Goal: Feedback & Contribution: Leave review/rating

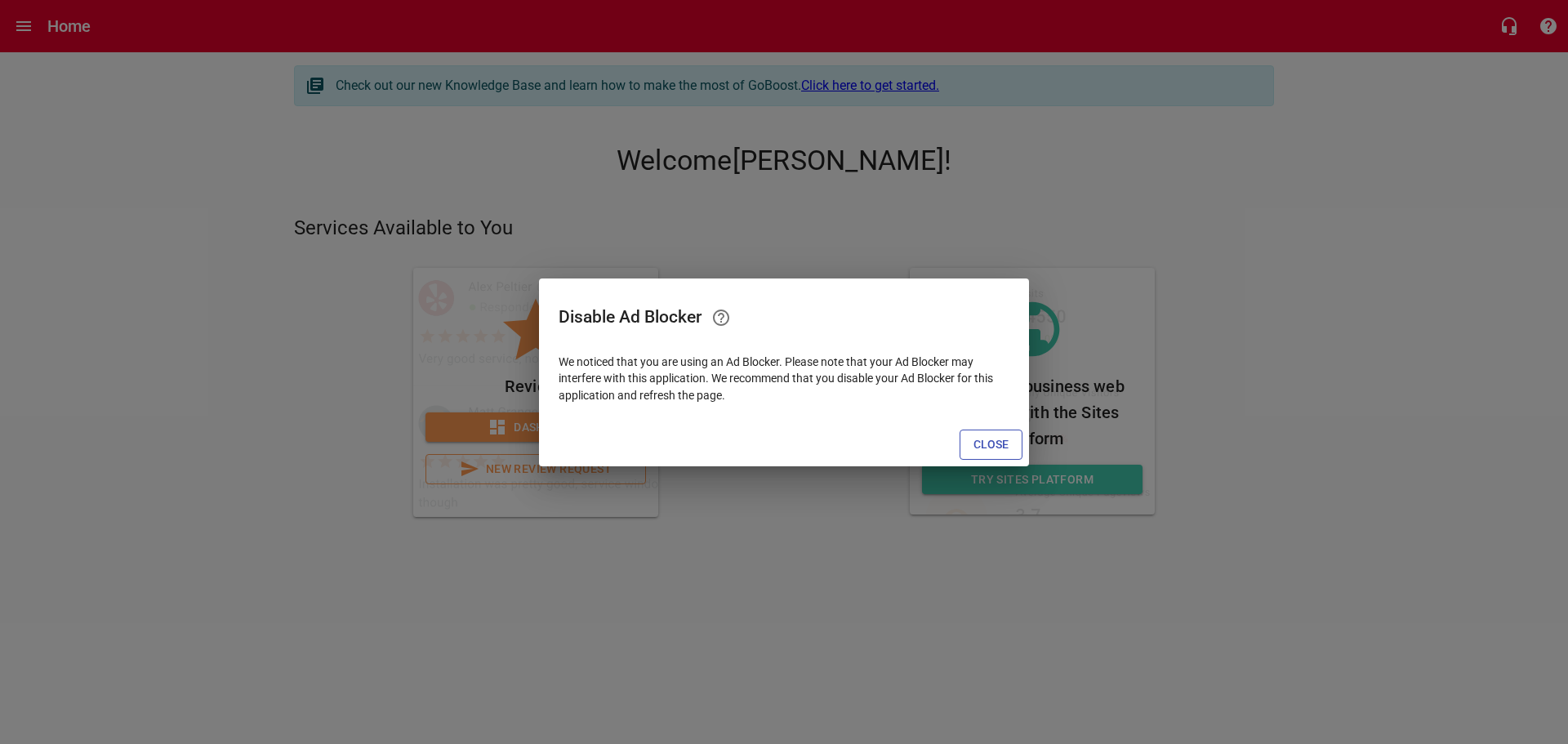
click at [987, 435] on span "Close" at bounding box center [991, 444] width 35 height 20
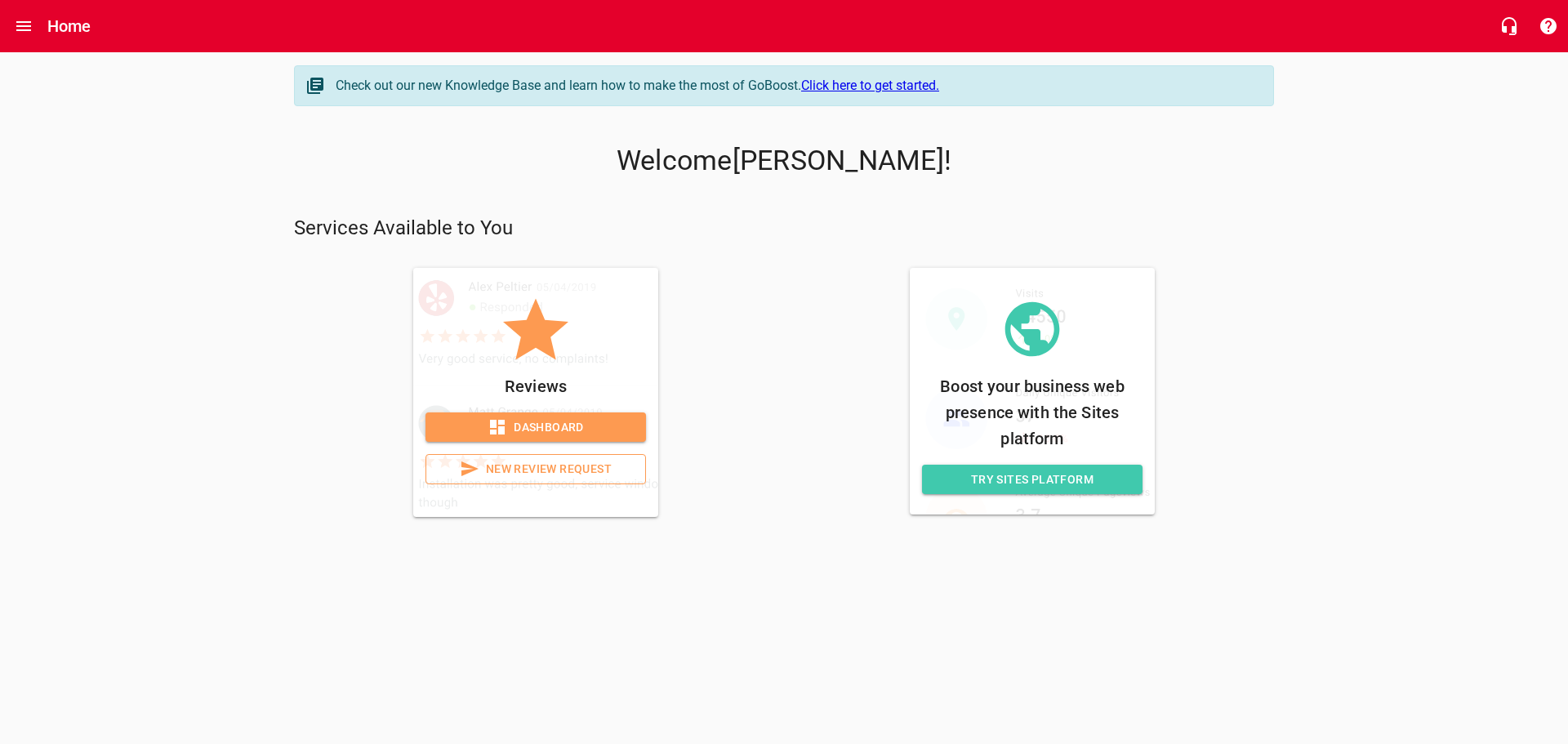
click at [563, 469] on span "New Review Request" at bounding box center [536, 469] width 193 height 20
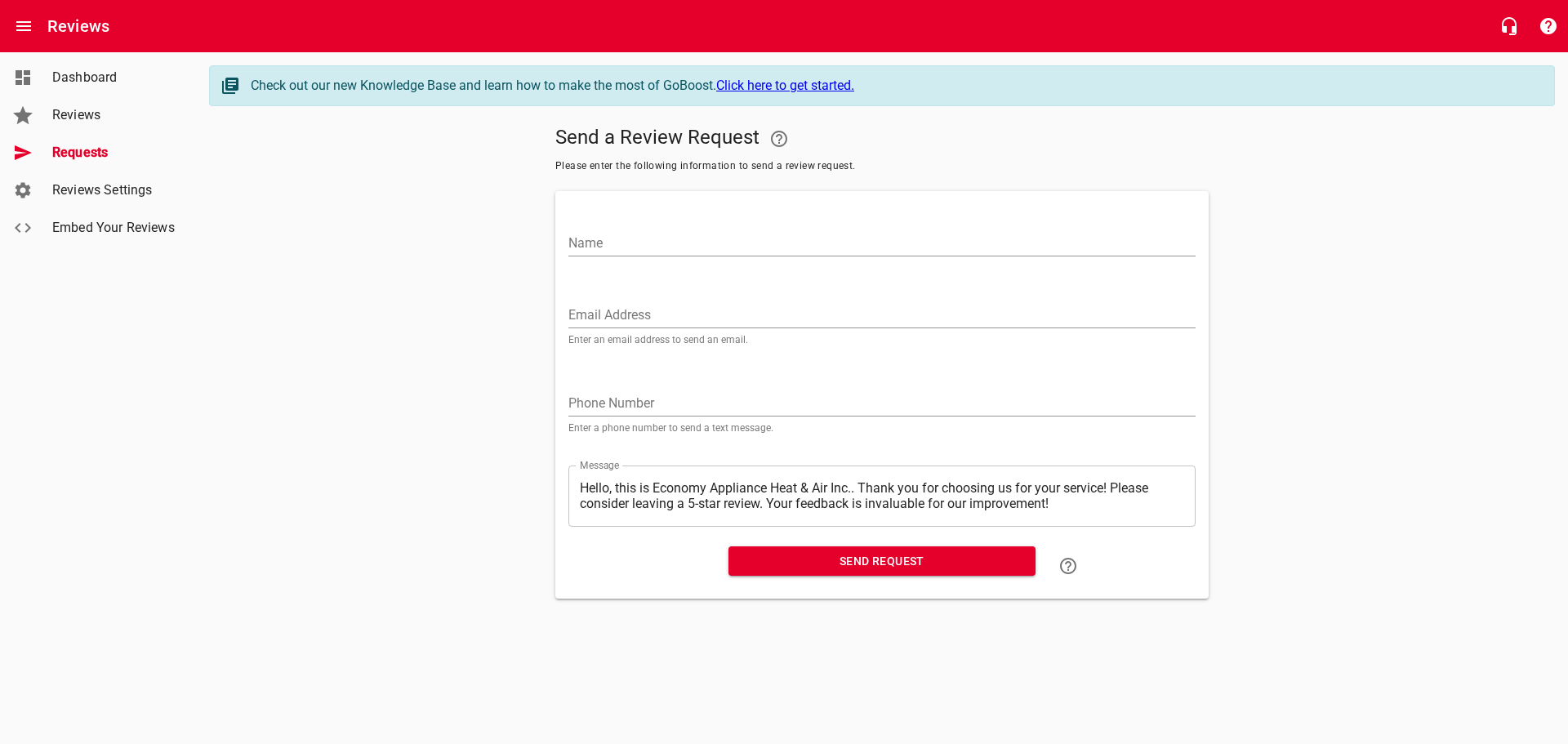
click at [704, 237] on input "Name" at bounding box center [882, 243] width 627 height 26
paste input "Little Flock [DEMOGRAPHIC_DATA]"
type input "Little Flock [DEMOGRAPHIC_DATA]"
click at [795, 307] on input "Email Address" at bounding box center [882, 315] width 627 height 26
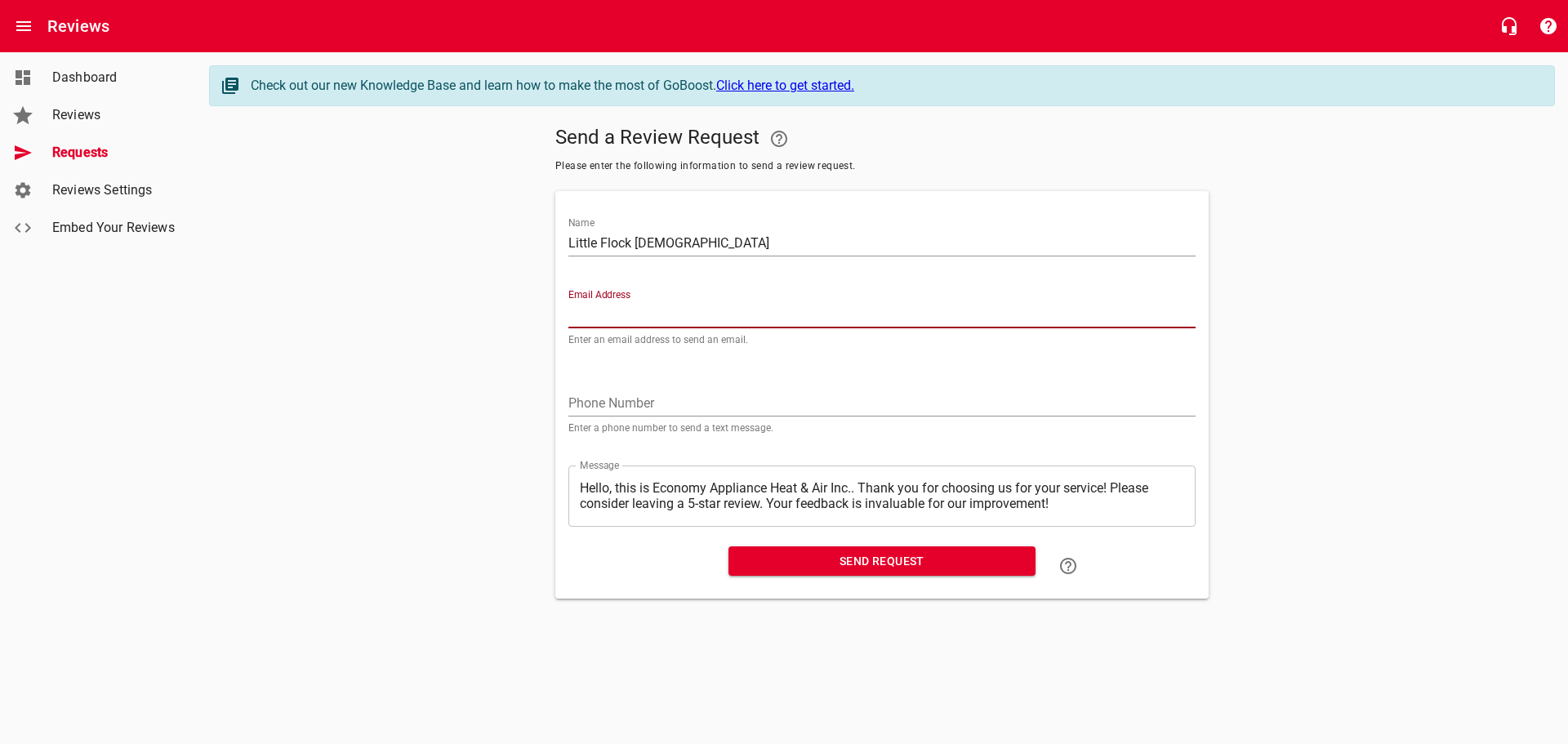
paste input "[EMAIL_ADDRESS][DOMAIN_NAME]"
type input "[EMAIL_ADDRESS][DOMAIN_NAME]"
click at [789, 560] on span "Send Request" at bounding box center [882, 561] width 281 height 20
